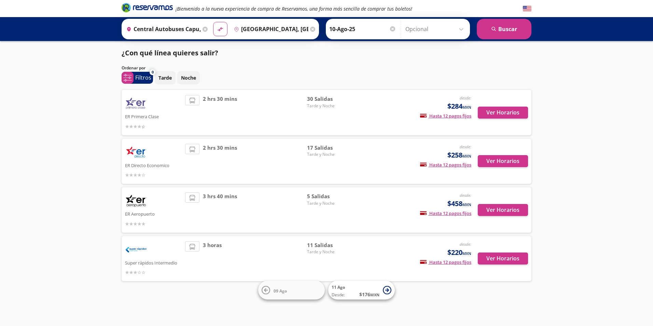
click at [277, 29] on input "[GEOGRAPHIC_DATA], [GEOGRAPHIC_DATA]" at bounding box center [269, 28] width 77 height 17
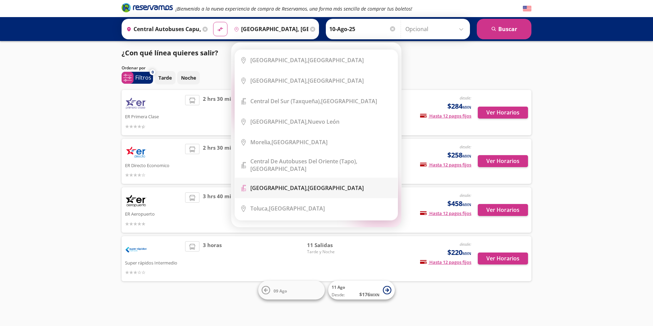
click at [288, 185] on b "[GEOGRAPHIC_DATA]," at bounding box center [278, 188] width 57 height 8
type input "[GEOGRAPHIC_DATA], [GEOGRAPHIC_DATA]"
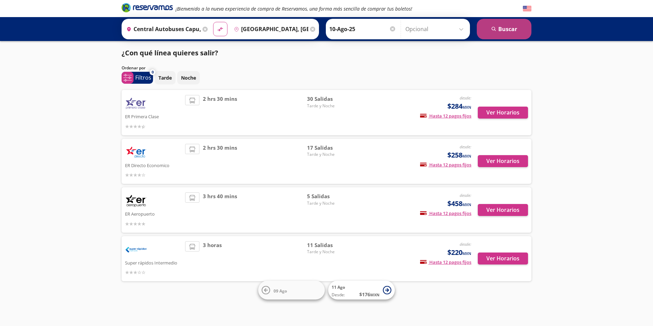
click at [486, 26] on button "search [GEOGRAPHIC_DATA]" at bounding box center [504, 29] width 55 height 20
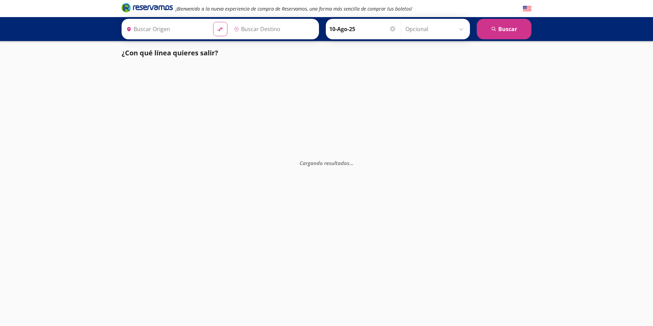
type input "[GEOGRAPHIC_DATA], [GEOGRAPHIC_DATA]"
type input "Central Autobuses Capu, [GEOGRAPHIC_DATA]"
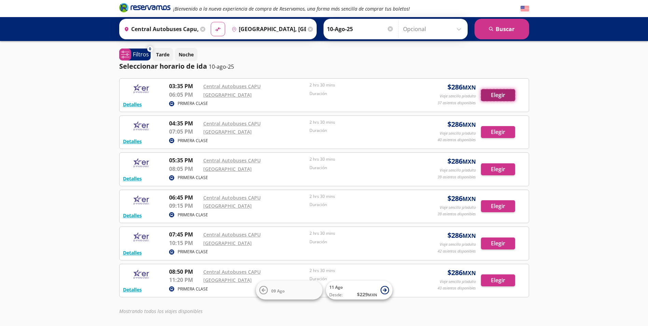
click at [497, 94] on button "Elegir" at bounding box center [498, 95] width 34 height 12
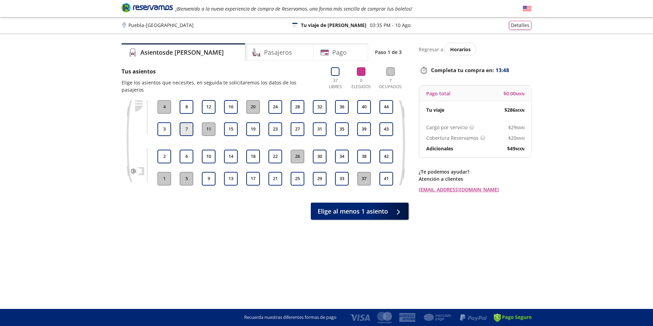
click at [187, 124] on button "7" at bounding box center [187, 129] width 14 height 14
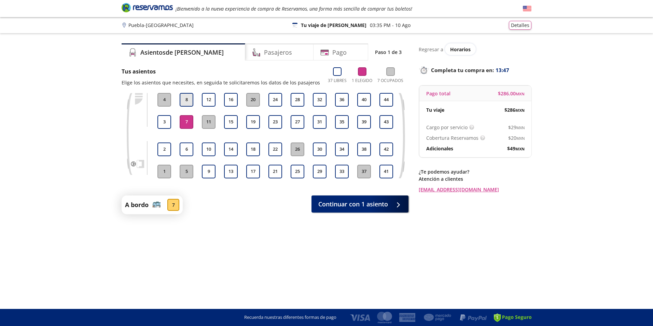
click at [192, 100] on button "8" at bounding box center [187, 100] width 14 height 14
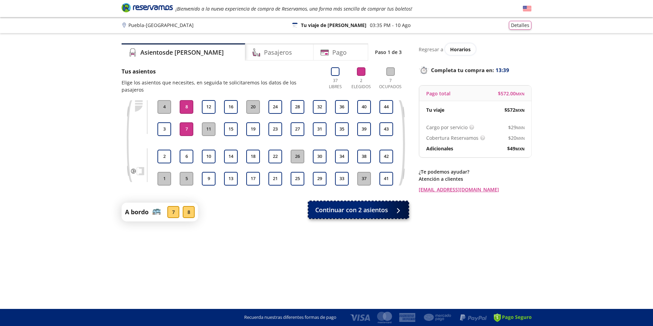
click at [338, 205] on span "Continuar con 2 asientos" at bounding box center [351, 209] width 73 height 9
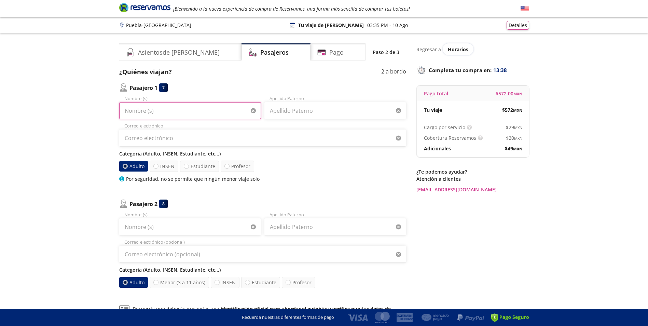
click at [177, 111] on input "Nombre (s)" at bounding box center [190, 110] width 142 height 17
type input "e"
type input "[PERSON_NAME]"
drag, startPoint x: 327, startPoint y: 110, endPoint x: 326, endPoint y: 114, distance: 3.8
click at [327, 110] on input "Apellido Paterno" at bounding box center [335, 110] width 142 height 17
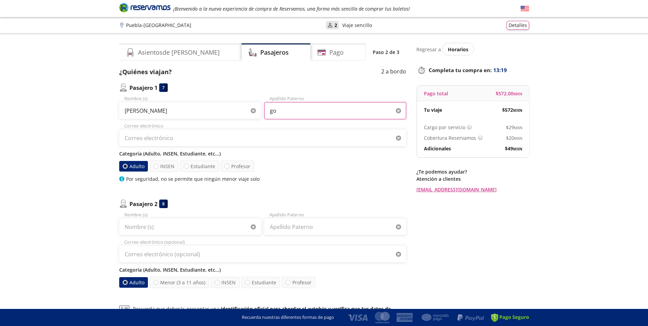
type input "g"
type input "[PERSON_NAME]"
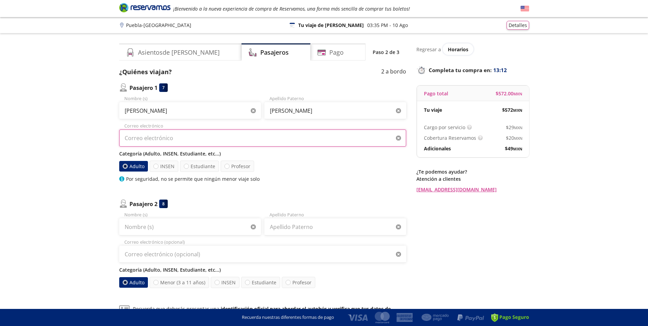
click at [194, 138] on input "Correo electrónico" at bounding box center [262, 137] width 287 height 17
type input "[EMAIL_ADDRESS][DOMAIN_NAME]"
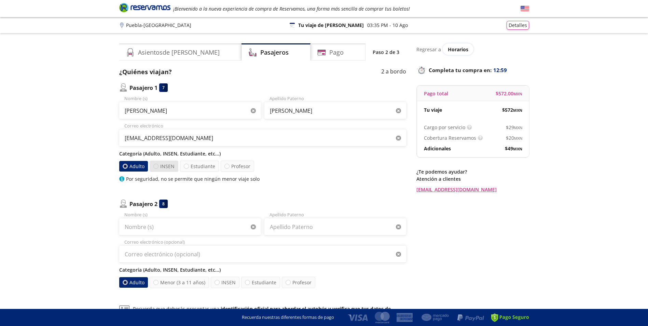
click at [157, 167] on div at bounding box center [155, 166] width 5 height 5
click at [157, 167] on input "INSEN" at bounding box center [156, 166] width 4 height 4
radio input "true"
radio input "false"
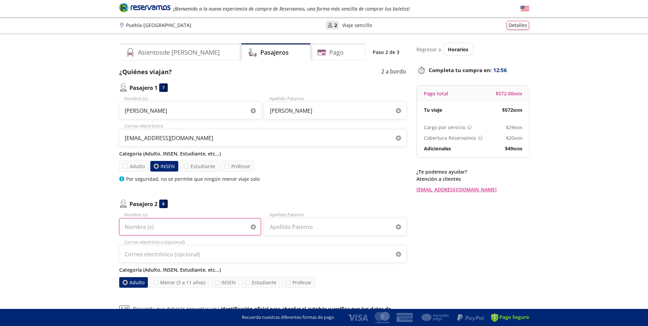
click at [178, 225] on input "Nombre (s)" at bounding box center [190, 226] width 142 height 17
type input "g"
type input "[PERSON_NAME]"
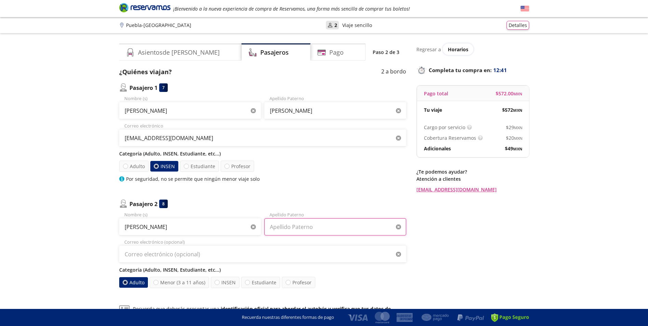
click at [305, 220] on input "Apellido Paterno" at bounding box center [335, 226] width 142 height 17
type input "m"
type input "[PERSON_NAME]"
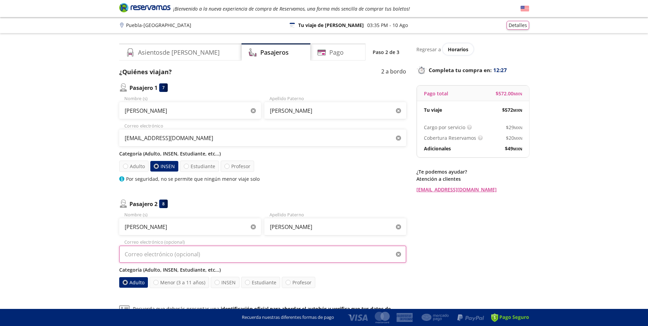
click at [227, 253] on input "Correo electrónico (opcional)" at bounding box center [262, 253] width 287 height 17
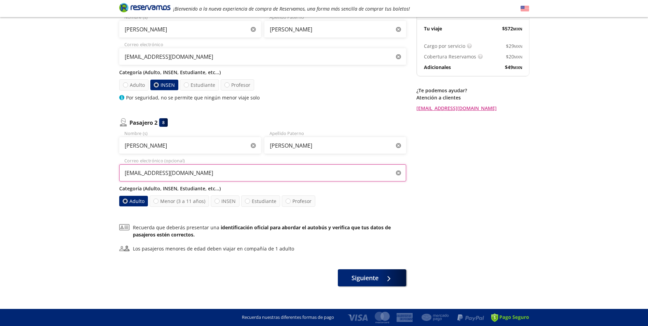
scroll to position [89, 0]
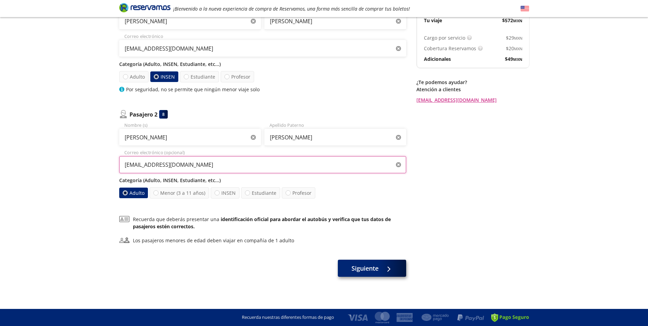
type input "[EMAIL_ADDRESS][DOMAIN_NAME]"
click at [369, 271] on span "Siguiente" at bounding box center [364, 268] width 27 height 9
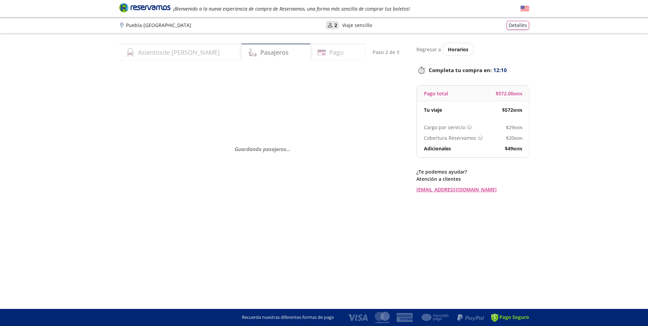
scroll to position [0, 0]
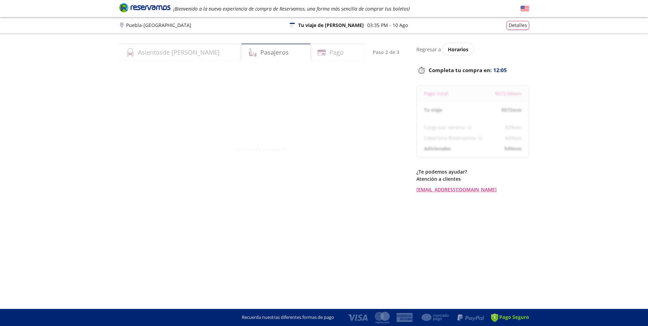
select select "MX"
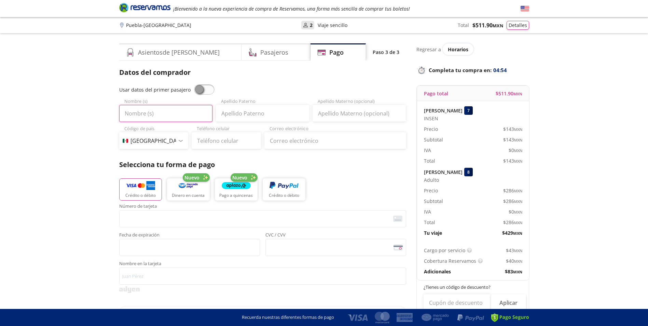
click at [151, 117] on input "Nombre (s)" at bounding box center [165, 113] width 93 height 17
type input "a"
click at [152, 117] on input "Nombre (s)" at bounding box center [165, 113] width 93 height 17
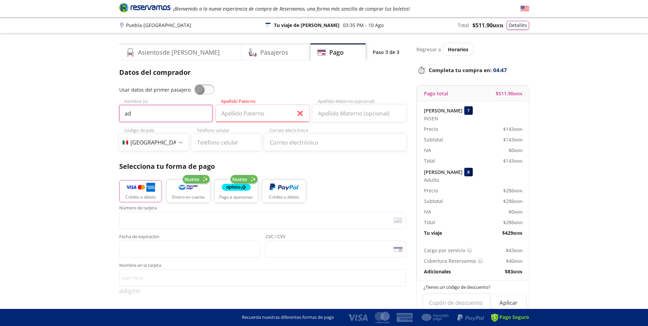
type input "a"
type input "[PERSON_NAME]"
click at [268, 110] on input "Apellido Paterno" at bounding box center [262, 113] width 93 height 17
type input "[PERSON_NAME]"
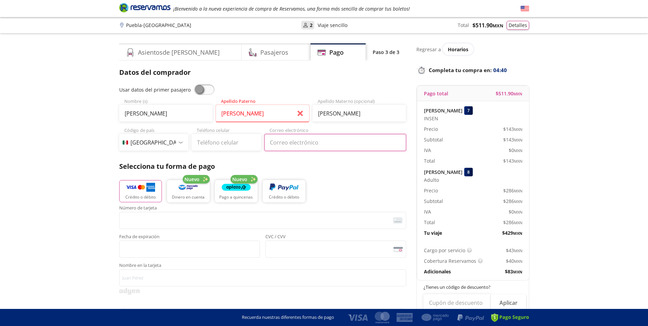
type input "[EMAIL_ADDRESS][DOMAIN_NAME]"
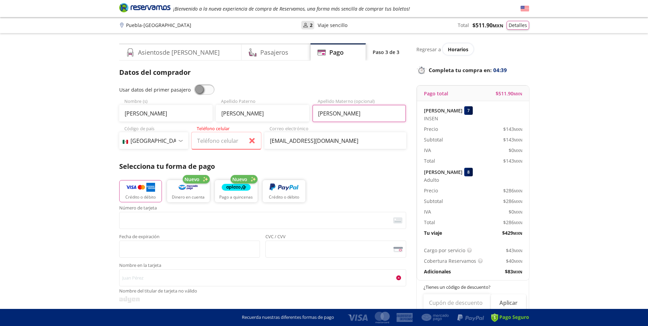
click at [347, 111] on input "[PERSON_NAME]" at bounding box center [358, 113] width 93 height 17
type input "M"
click at [324, 115] on input "g" at bounding box center [358, 113] width 93 height 17
type input "g"
click at [178, 140] on select "Código de país [GEOGRAPHIC_DATA] +1 [GEOGRAPHIC_DATA] +52 [GEOGRAPHIC_DATA] +57…" at bounding box center [153, 140] width 69 height 17
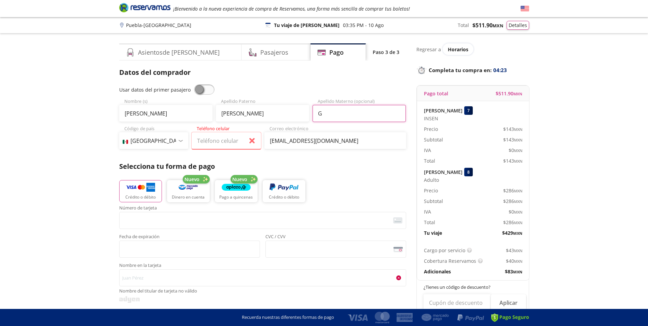
click at [339, 111] on input "G" at bounding box center [358, 113] width 93 height 17
type input "[PERSON_NAME]"
click at [227, 142] on input "Teléfono celular" at bounding box center [226, 140] width 69 height 17
click at [331, 164] on p "Selecciona tu forma de pago" at bounding box center [262, 166] width 287 height 10
click at [179, 141] on div at bounding box center [180, 141] width 5 height 2
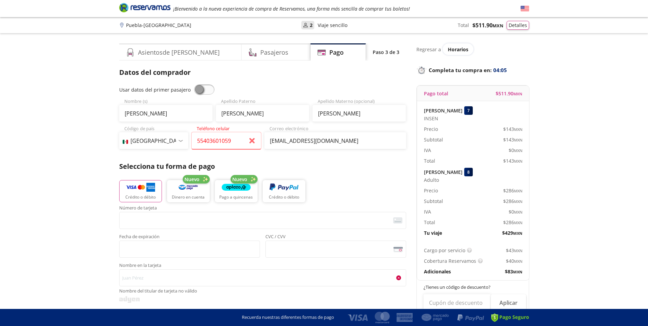
click at [179, 141] on div at bounding box center [180, 141] width 5 height 2
click at [231, 140] on input "55403601059" at bounding box center [226, 140] width 69 height 17
type input "55 4036 0159"
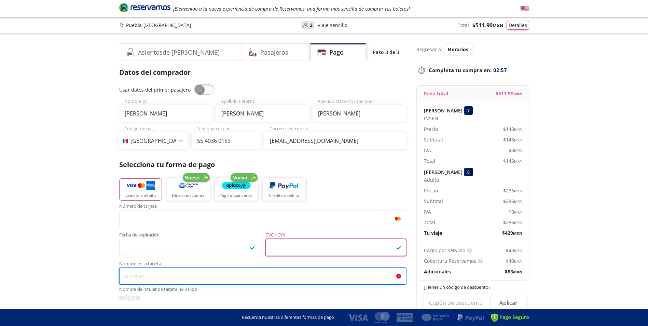
click at [144, 275] on input "Nombre en la tarjeta Nombre del titular de tarjeta no válido" at bounding box center [262, 275] width 287 height 17
type input "a"
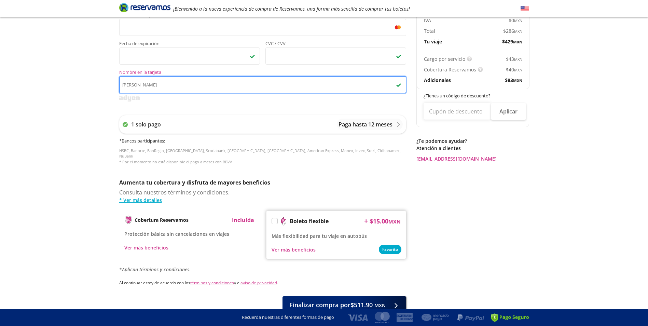
scroll to position [193, 0]
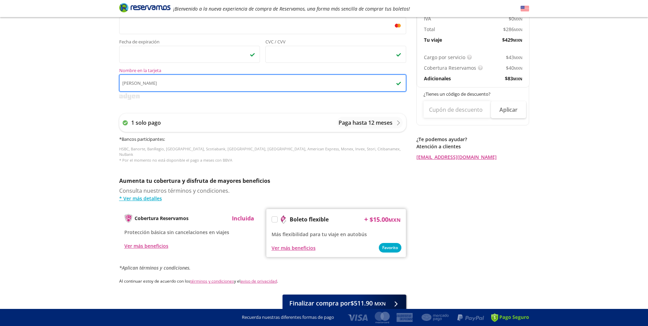
type input "[PERSON_NAME]"
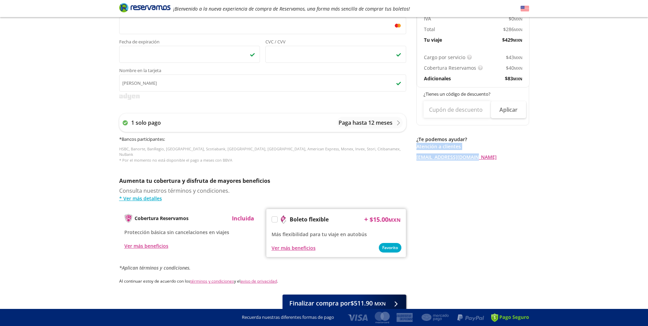
drag, startPoint x: 645, startPoint y: 136, endPoint x: 640, endPoint y: 165, distance: 29.0
click at [640, 165] on div "Group 9 Created with Sketch. Pago [GEOGRAPHIC_DATA] - [GEOGRAPHIC_DATA] ¡Bienve…" at bounding box center [324, 83] width 648 height 552
click at [299, 297] on span "Finalizar compra por $511.90 MXN" at bounding box center [337, 301] width 96 height 9
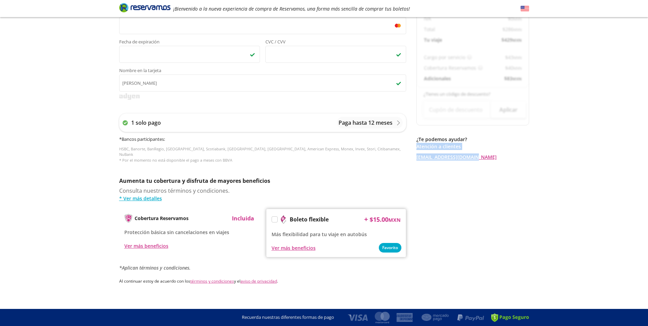
scroll to position [0, 0]
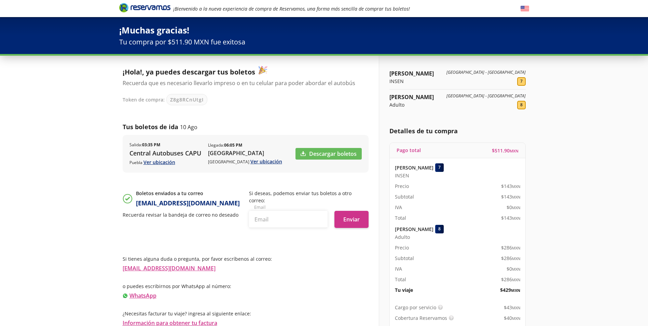
scroll to position [46, 0]
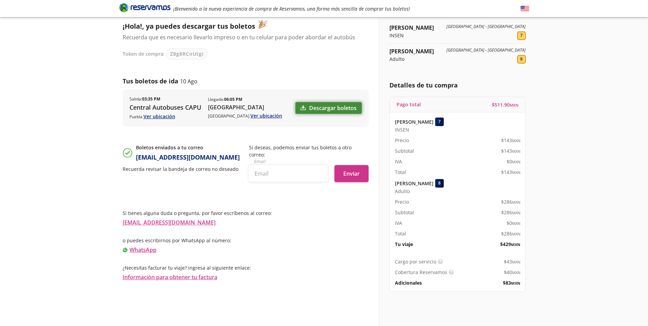
click at [315, 110] on link "Descargar boletos" at bounding box center [328, 108] width 66 height 12
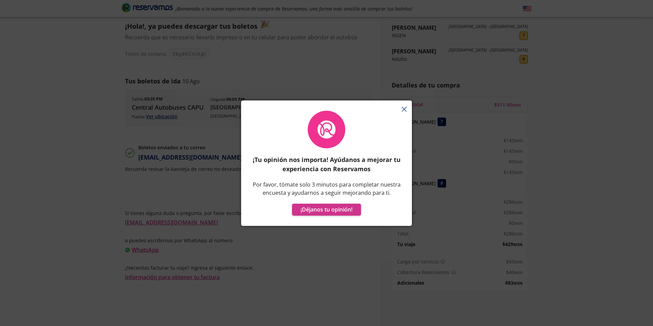
click at [403, 107] on icon "button" at bounding box center [403, 109] width 5 height 5
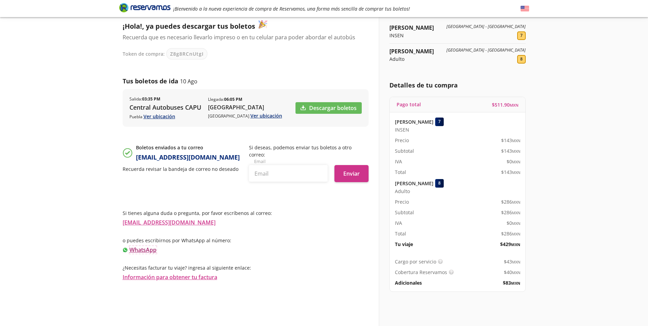
click at [153, 246] on link "WhatsApp" at bounding box center [142, 250] width 27 height 8
